Goal: Check status: Check status

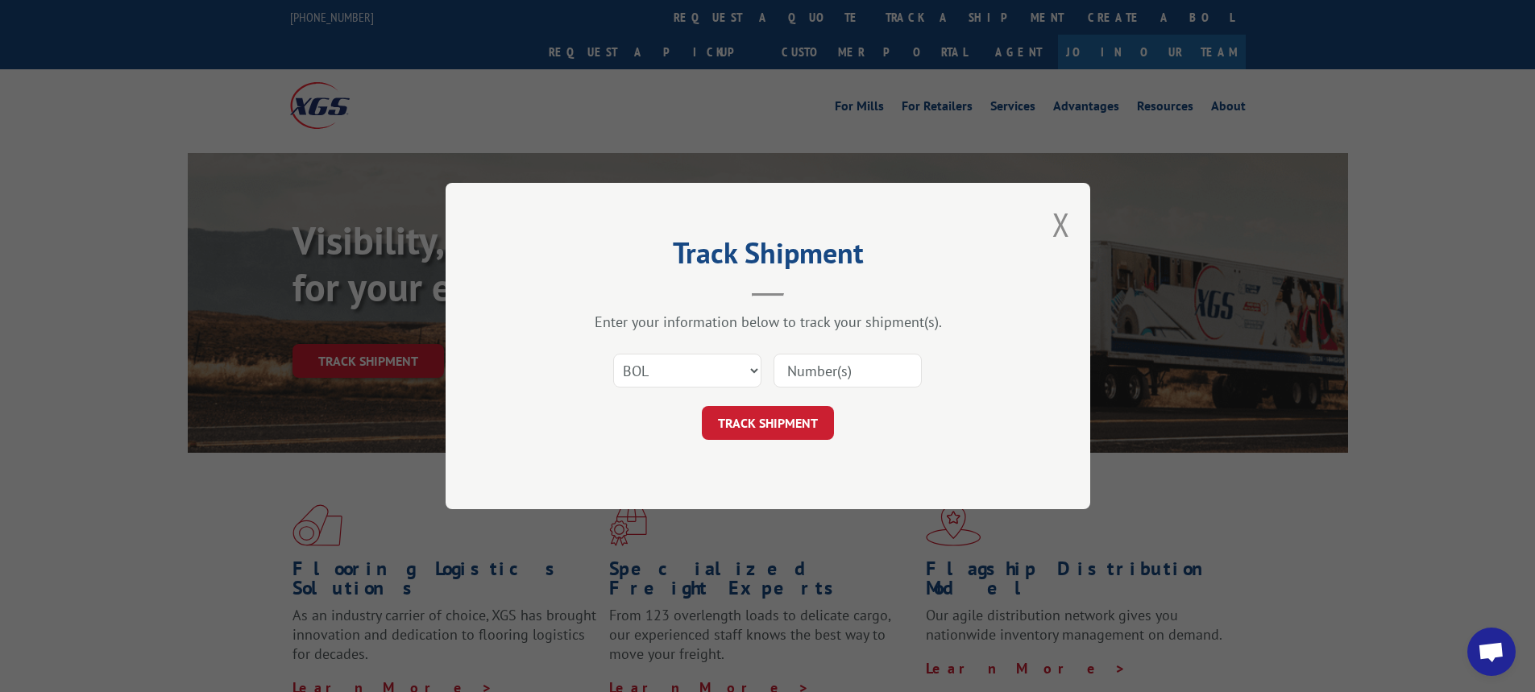
select select "bol"
click at [810, 371] on input at bounding box center [848, 371] width 148 height 34
type input "6025954"
click button "TRACK SHIPMENT" at bounding box center [768, 423] width 132 height 34
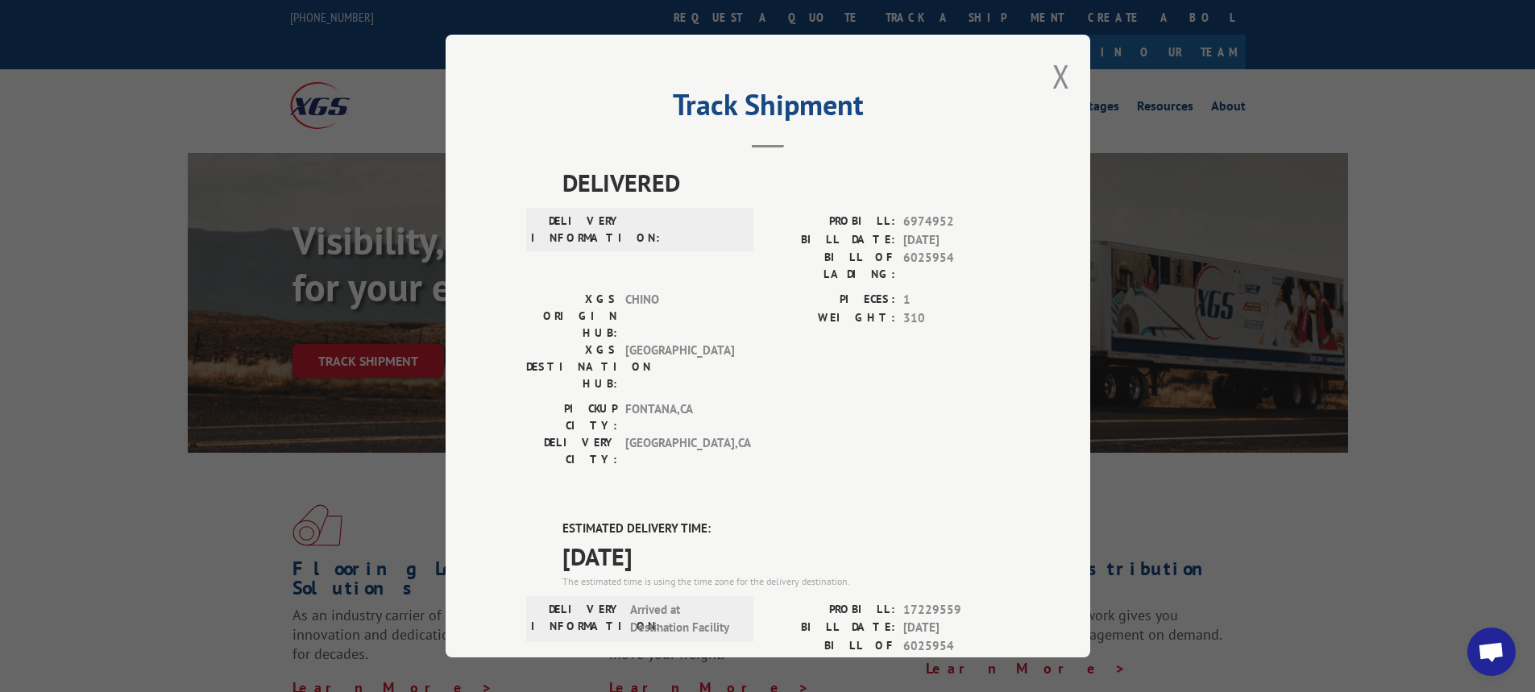
click at [1043, 75] on div "Track Shipment DELIVERED DELIVERY INFORMATION: PROBILL: 6974952 BILL DATE: [DAT…" at bounding box center [768, 346] width 645 height 623
click at [1052, 73] on button "Close modal" at bounding box center [1061, 76] width 18 height 43
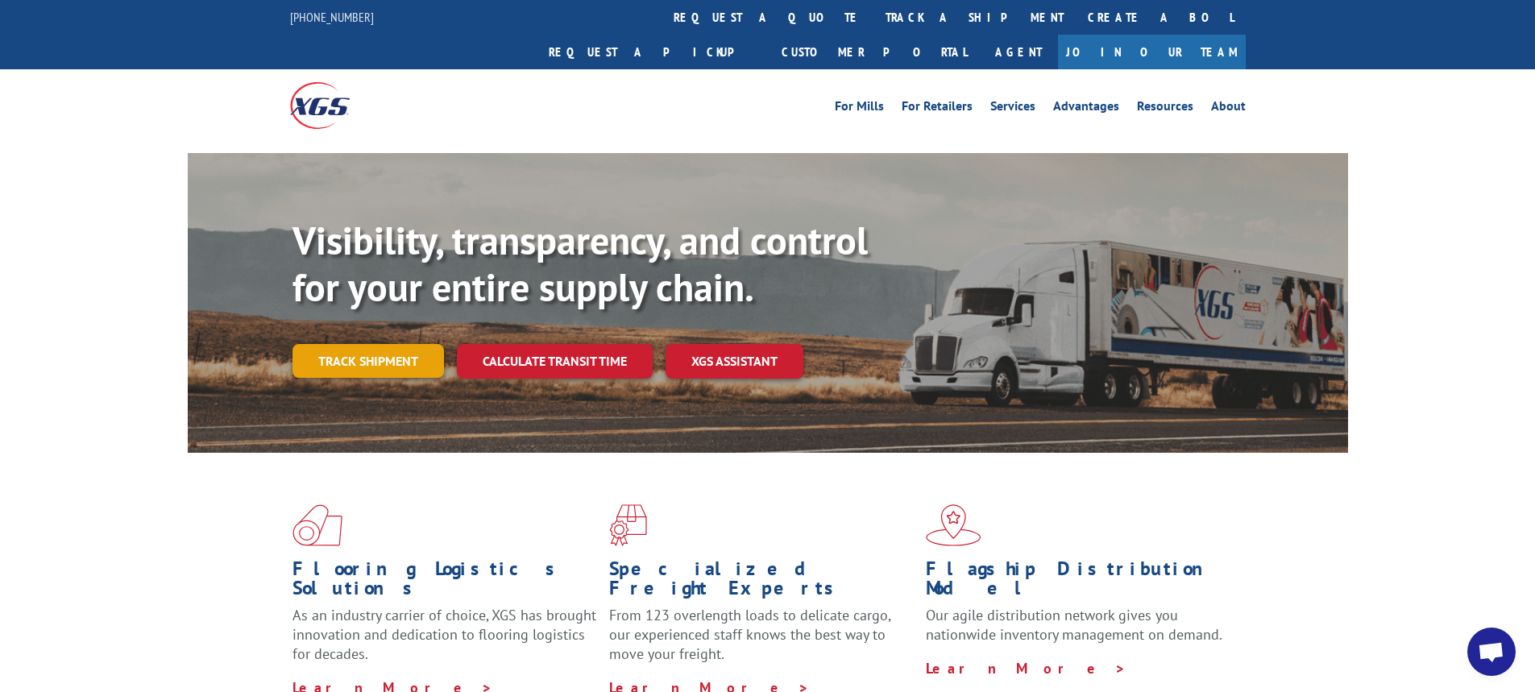
click at [392, 344] on link "Track shipment" at bounding box center [367, 361] width 151 height 34
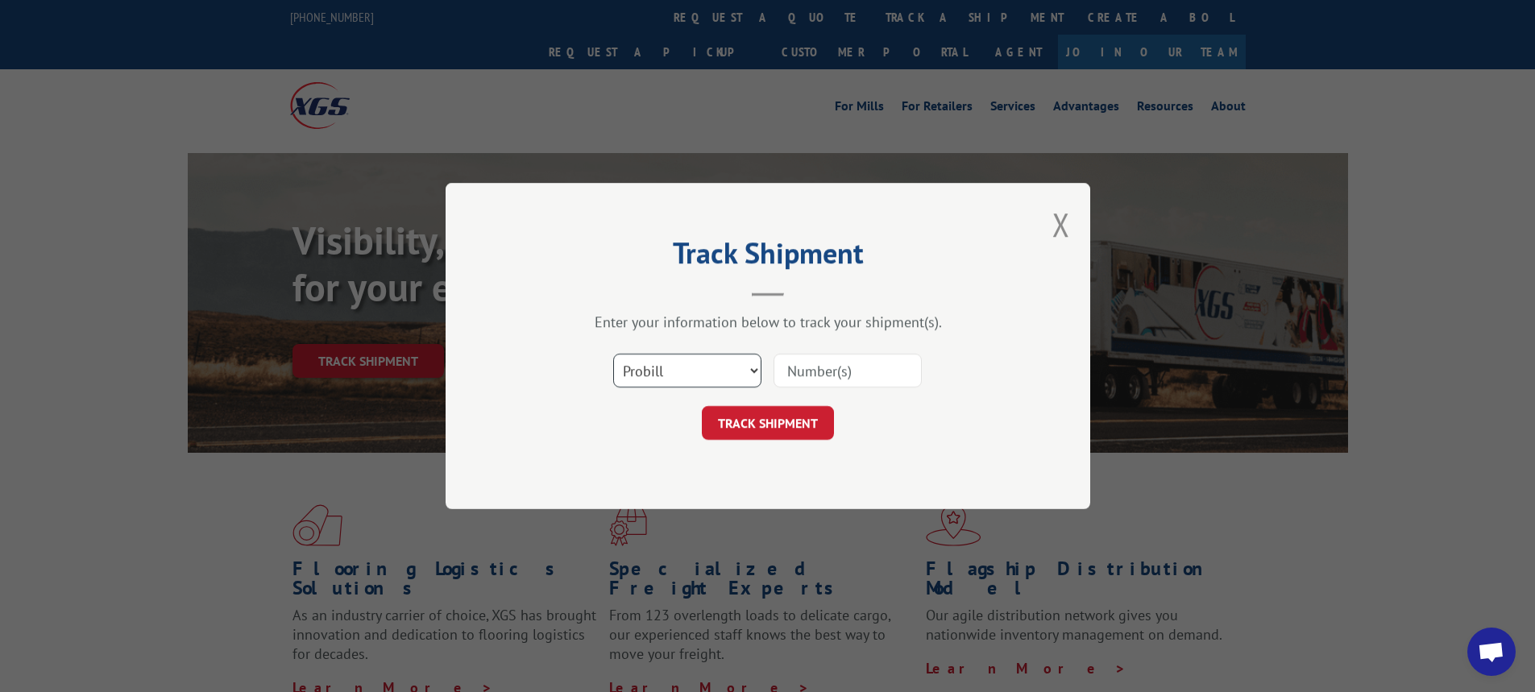
click at [756, 368] on select "Select category... Probill BOL PO" at bounding box center [687, 371] width 148 height 34
click at [754, 371] on select "Select category... Probill BOL PO" at bounding box center [687, 371] width 148 height 34
click at [749, 369] on select "Select category... Probill BOL PO" at bounding box center [687, 371] width 148 height 34
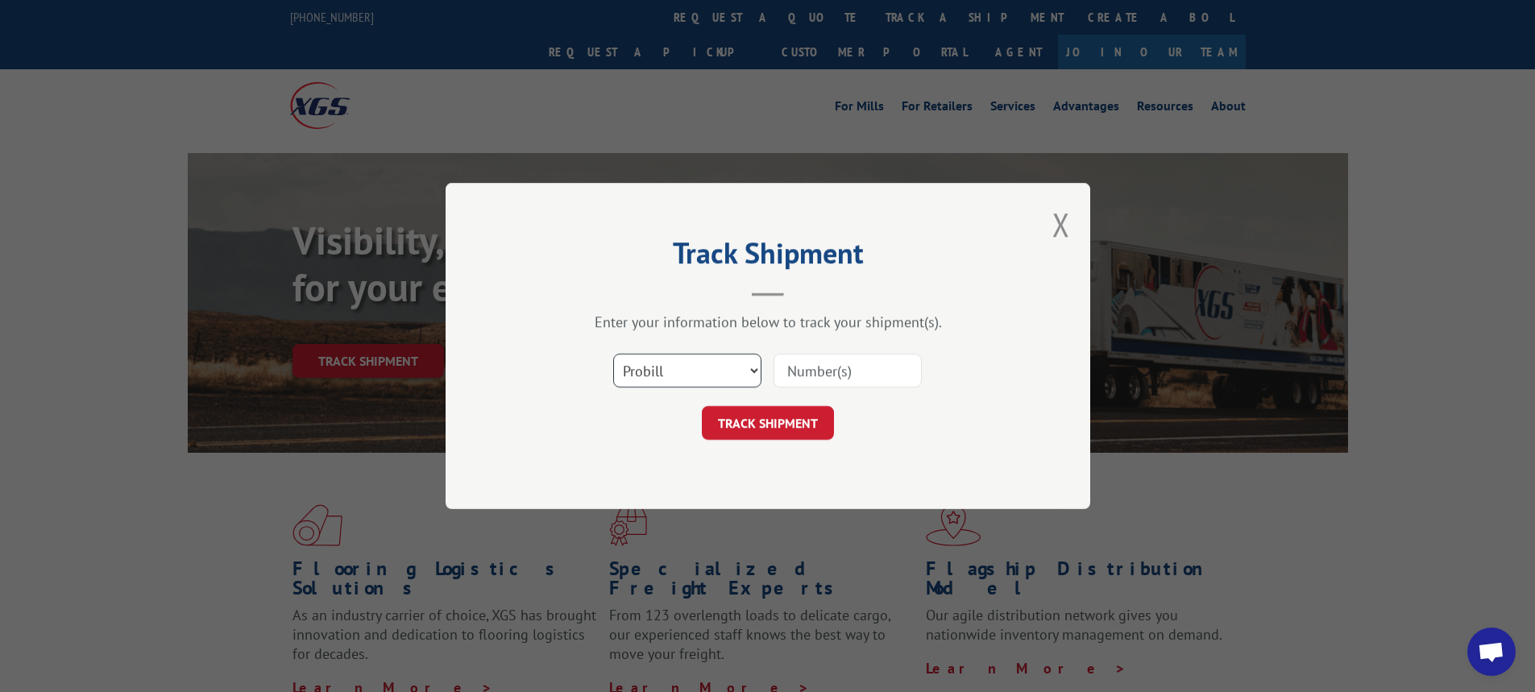
click at [749, 369] on select "Select category... Probill BOL PO" at bounding box center [687, 371] width 148 height 34
select select "bol"
click at [613, 354] on select "Select category... Probill BOL PO" at bounding box center [687, 371] width 148 height 34
click at [836, 385] on input at bounding box center [848, 371] width 148 height 34
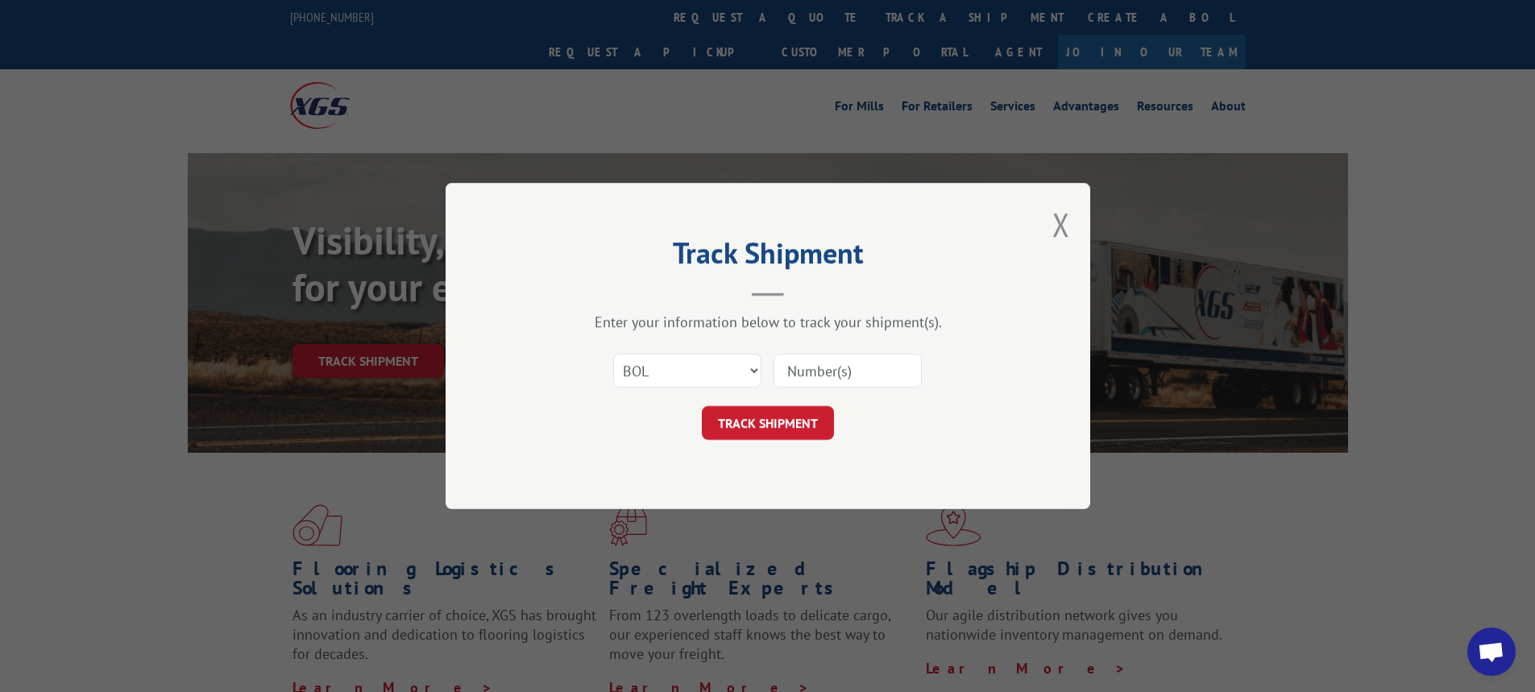
paste input "6025954"
type input "6"
paste input "6025954"
type input "6025954"
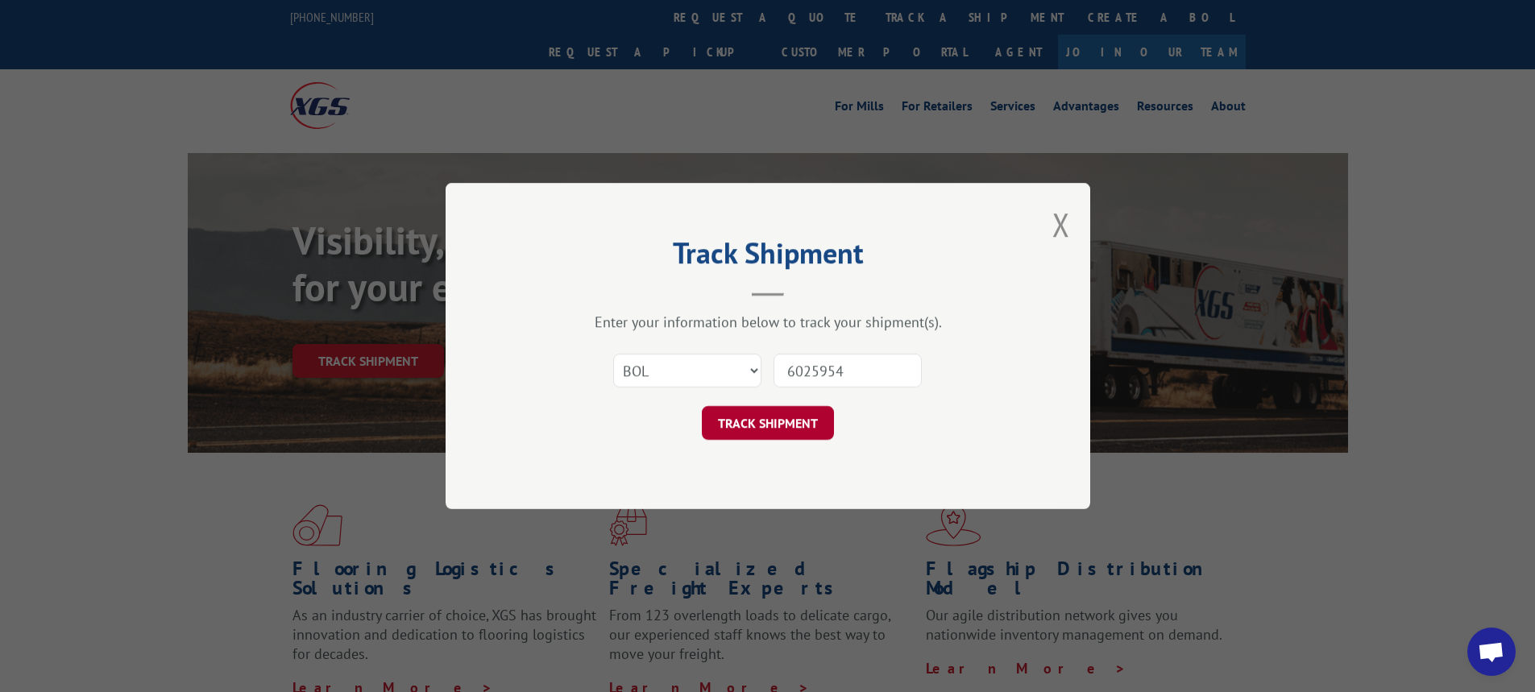
click at [774, 409] on button "TRACK SHIPMENT" at bounding box center [768, 423] width 132 height 34
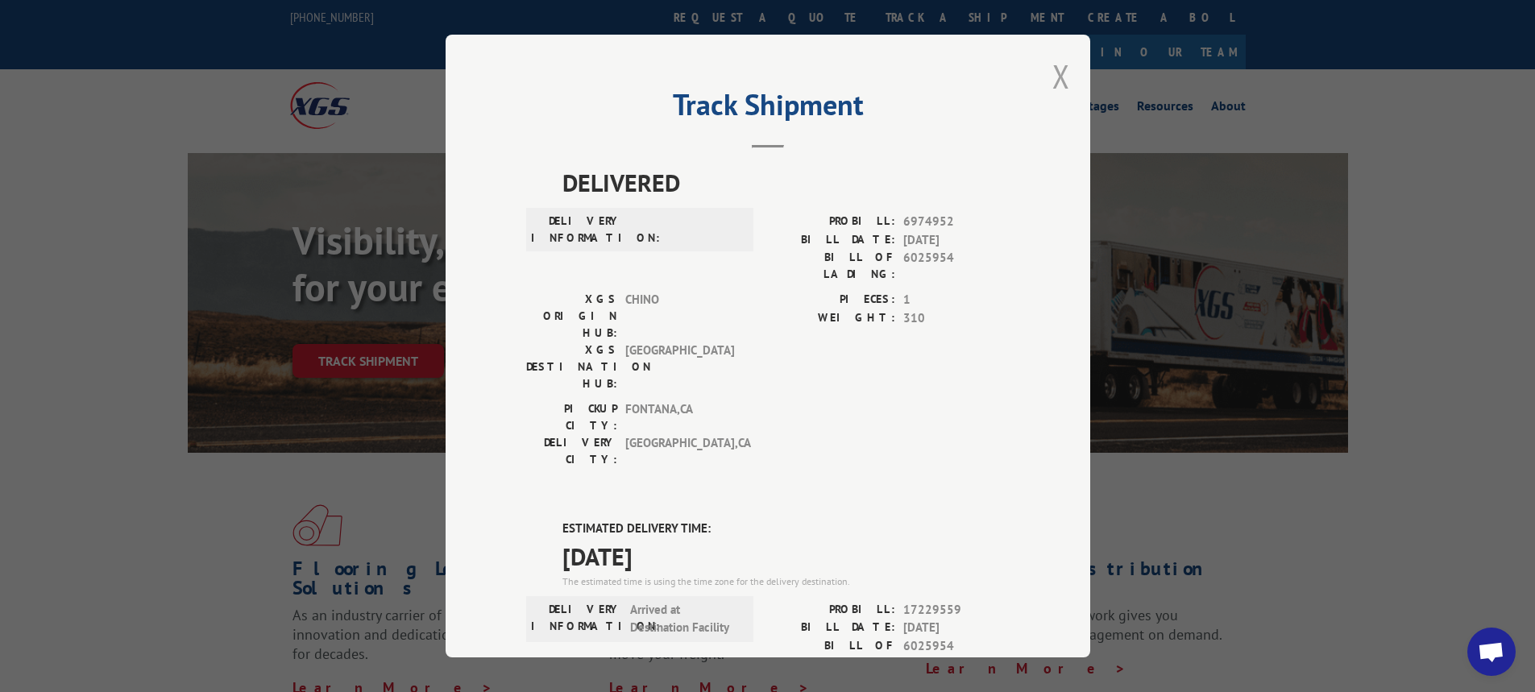
click at [1052, 69] on button "Close modal" at bounding box center [1061, 76] width 18 height 43
